Goal: Information Seeking & Learning: Learn about a topic

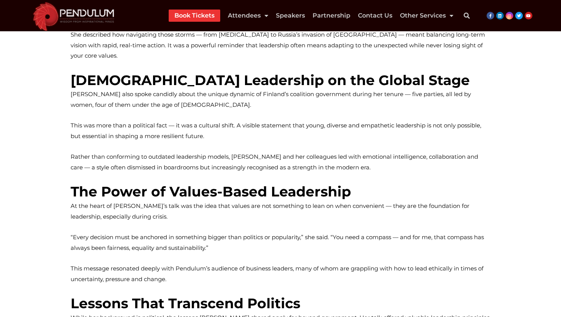
scroll to position [291, 0]
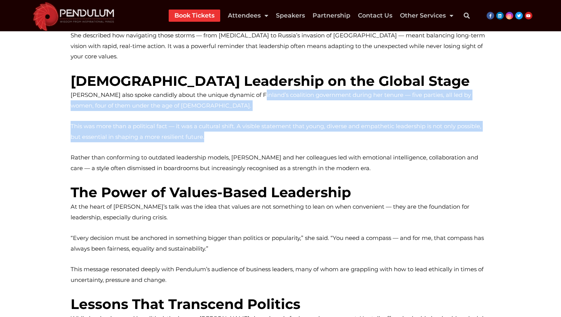
drag, startPoint x: 257, startPoint y: 84, endPoint x: 244, endPoint y: 124, distance: 42.1
click at [244, 124] on div "From Optimism to Overwhelm: A Leader Thrust Into Crisis [PERSON_NAME] began by …" at bounding box center [281, 167] width 420 height 395
click at [244, 124] on p "This was more than a political fact — it was a cultural shift. A visible statem…" at bounding box center [281, 131] width 420 height 21
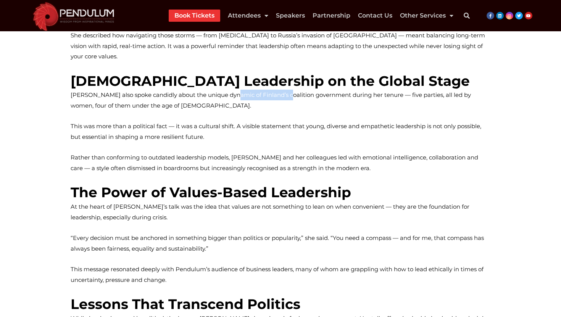
drag, startPoint x: 232, startPoint y: 85, endPoint x: 284, endPoint y: 88, distance: 51.9
click at [284, 90] on p "[PERSON_NAME] also spoke candidly about the unique dynamic of Finland’s coaliti…" at bounding box center [281, 100] width 420 height 21
click at [272, 123] on p "This was more than a political fact — it was a cultural shift. A visible statem…" at bounding box center [281, 131] width 420 height 21
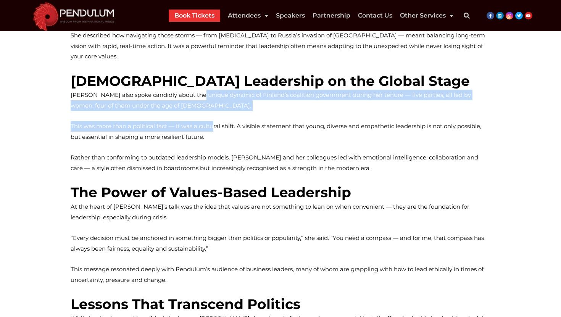
drag, startPoint x: 199, startPoint y: 84, endPoint x: 214, endPoint y: 117, distance: 36.4
click at [214, 117] on div "From Optimism to Overwhelm: A Leader Thrust Into Crisis Sanna began by reflecti…" at bounding box center [281, 167] width 420 height 395
click at [214, 122] on span "This was more than a political fact — it was a cultural shift. A visible statem…" at bounding box center [276, 131] width 410 height 18
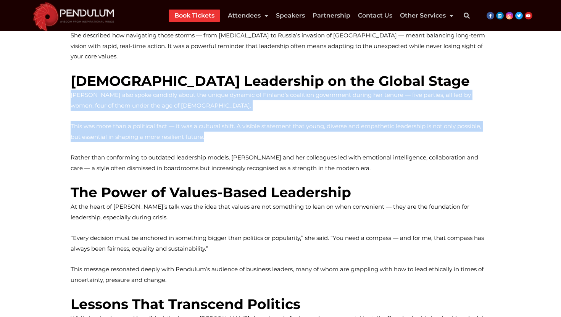
drag, startPoint x: 71, startPoint y: 84, endPoint x: 221, endPoint y: 126, distance: 155.4
click at [221, 126] on div "From Optimism to Overwhelm: A Leader Thrust Into Crisis Sanna began by reflecti…" at bounding box center [281, 167] width 420 height 395
copy div "Sanna also spoke candidly about the unique dynamic of Finland’s coalition gover…"
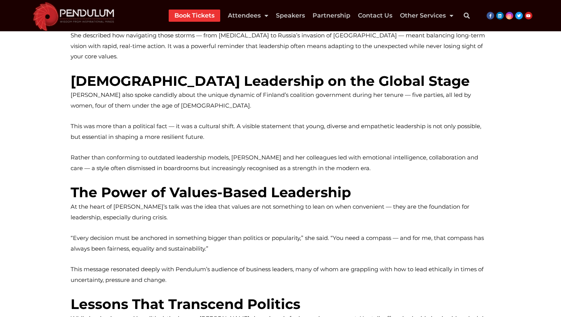
click at [243, 108] on div "From Optimism to Overwhelm: A Leader Thrust Into Crisis Sanna began by reflecti…" at bounding box center [281, 167] width 420 height 395
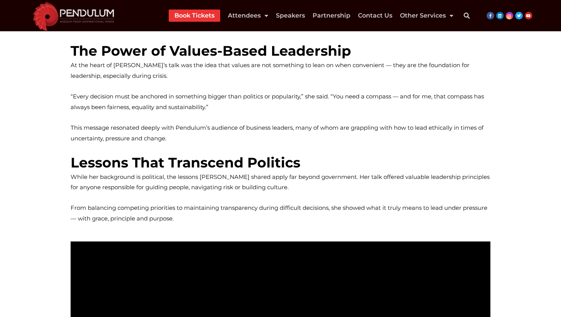
scroll to position [433, 0]
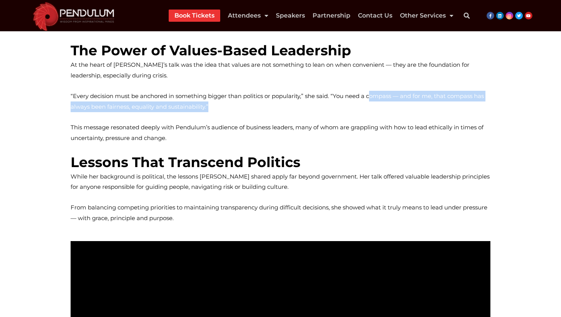
drag, startPoint x: 209, startPoint y: 95, endPoint x: 373, endPoint y: 81, distance: 164.3
click at [373, 91] on p "“Every decision must be anchored in something bigger than politics or popularit…" at bounding box center [281, 101] width 420 height 21
click at [374, 92] on span "“Every decision must be anchored in something bigger than politics or popularit…" at bounding box center [277, 101] width 413 height 18
drag, startPoint x: 406, startPoint y: 85, endPoint x: 406, endPoint y: 96, distance: 10.7
click at [406, 96] on p "“Every decision must be anchored in something bigger than politics or popularit…" at bounding box center [281, 101] width 420 height 21
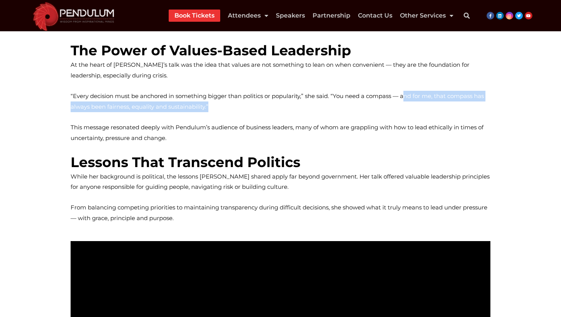
click at [406, 96] on p "“Every decision must be anchored in something bigger than politics or popularit…" at bounding box center [281, 101] width 420 height 21
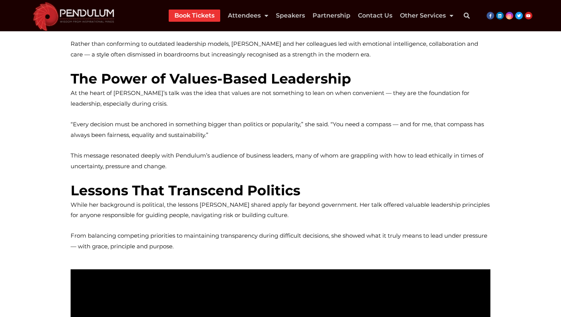
scroll to position [400, 0]
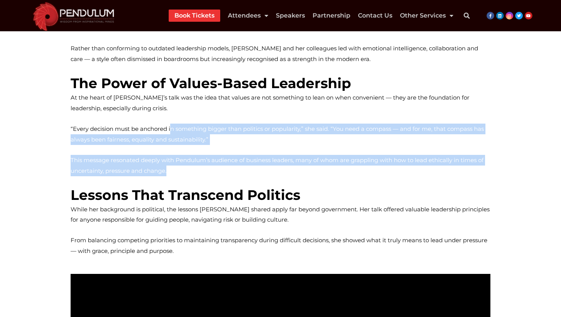
drag, startPoint x: 186, startPoint y: 156, endPoint x: 172, endPoint y: 122, distance: 36.9
click at [172, 122] on div "From Optimism to Overwhelm: A Leader Thrust Into Crisis Sanna began by reflecti…" at bounding box center [281, 58] width 420 height 395
click at [172, 124] on p "“Every decision must be anchored in something bigger than politics or popularit…" at bounding box center [281, 134] width 420 height 21
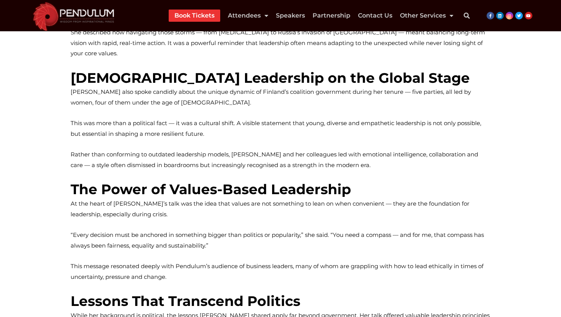
scroll to position [292, 0]
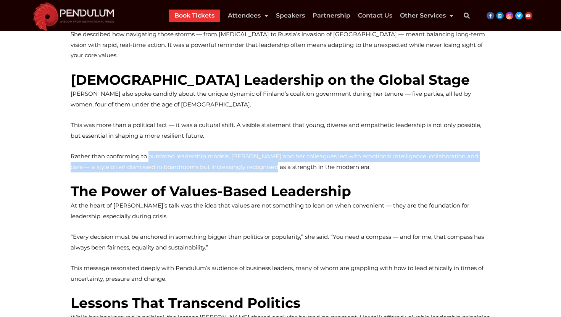
drag, startPoint x: 148, startPoint y: 144, endPoint x: 259, endPoint y: 154, distance: 110.7
click at [259, 154] on span "Rather than conforming to outdated leadership models, [PERSON_NAME] and her col…" at bounding box center [274, 162] width 407 height 18
